Goal: Task Accomplishment & Management: Manage account settings

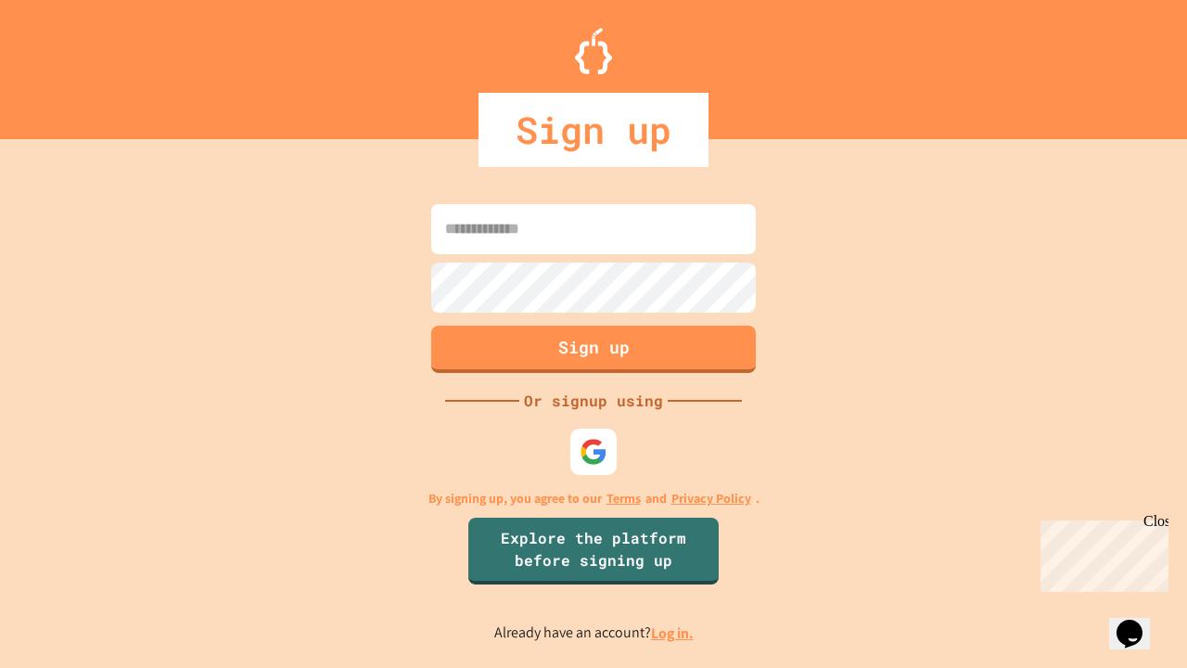
click at [674, 633] on link "Log in." at bounding box center [672, 632] width 43 height 19
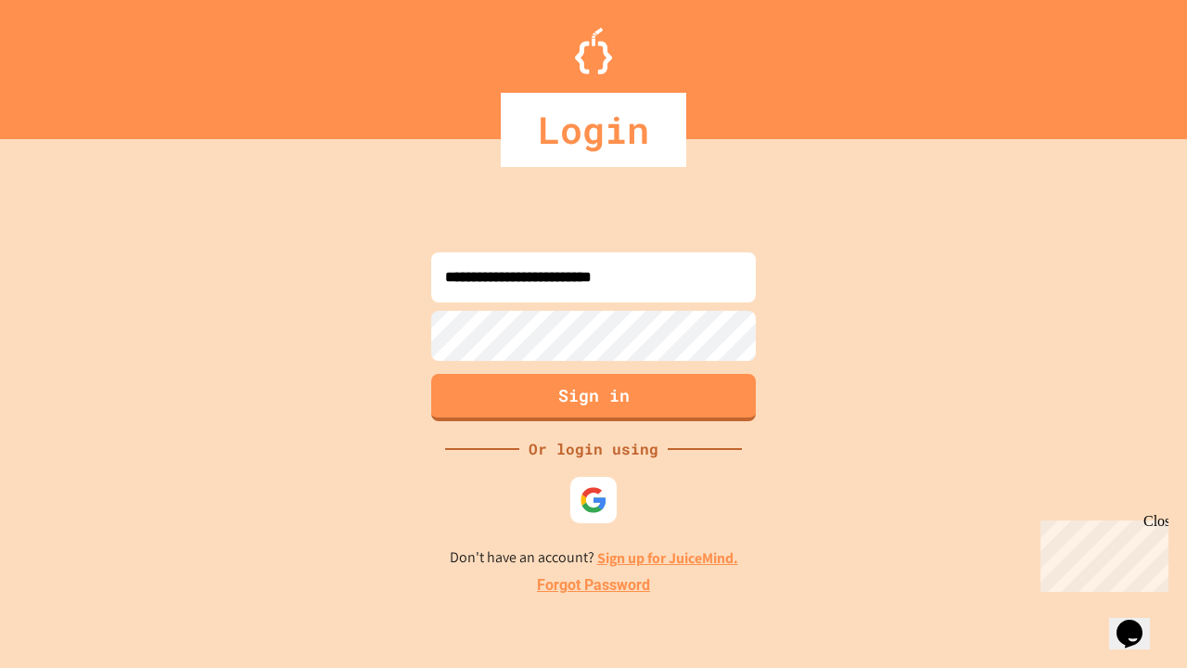
type input "**********"
